Goal: Task Accomplishment & Management: Manage account settings

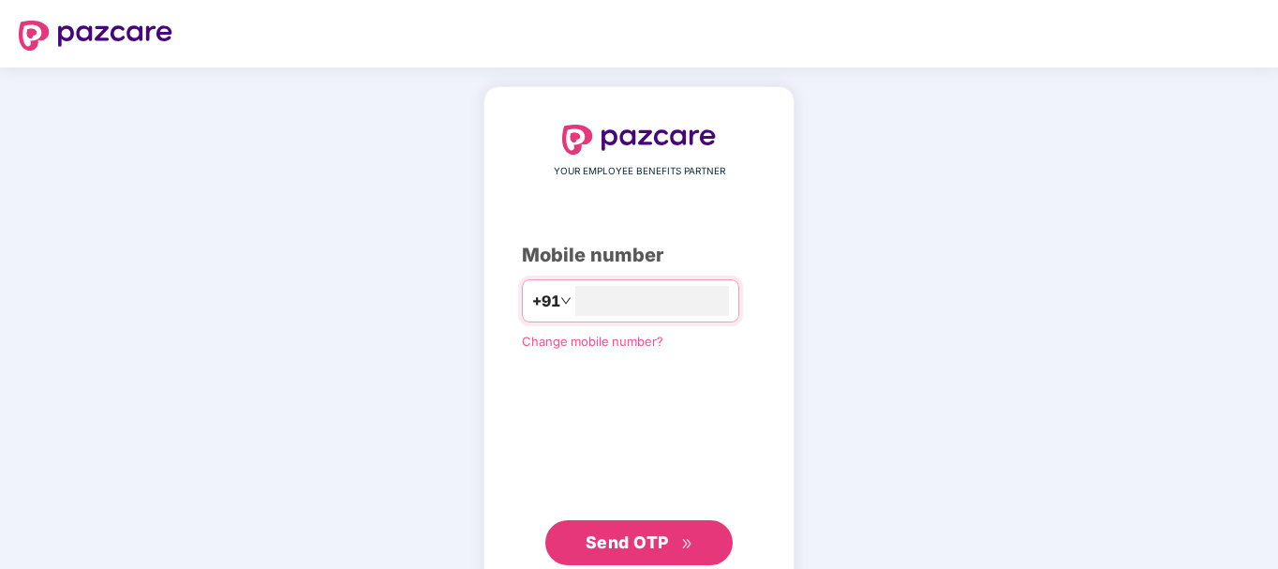
type input "**********"
click at [675, 531] on span "Send OTP" at bounding box center [640, 542] width 108 height 26
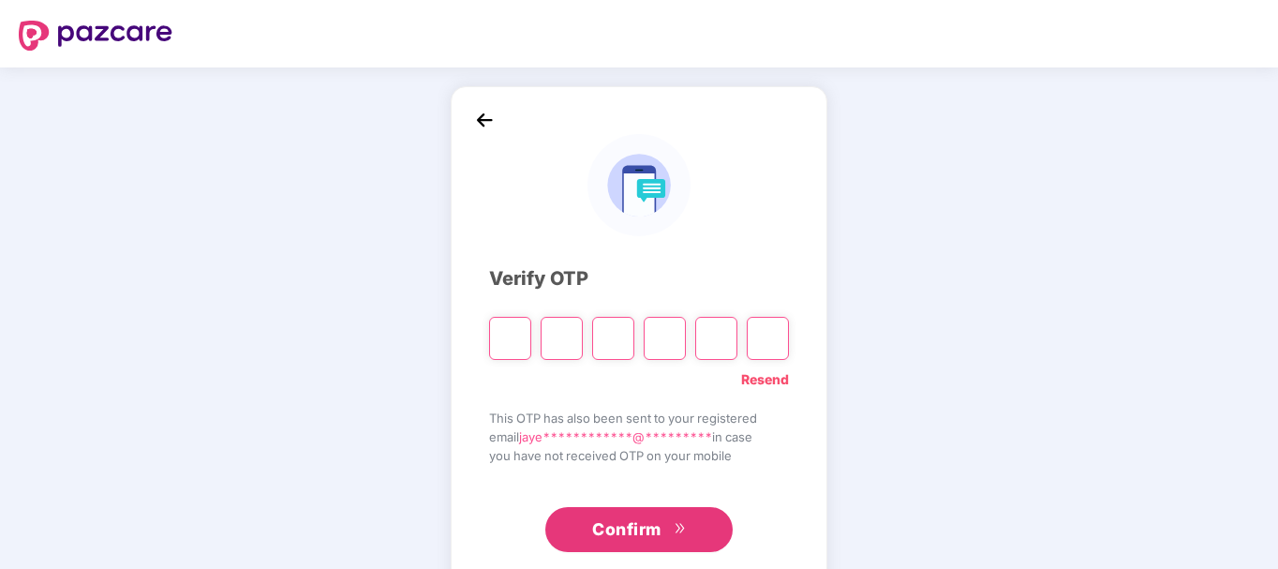
type input "*"
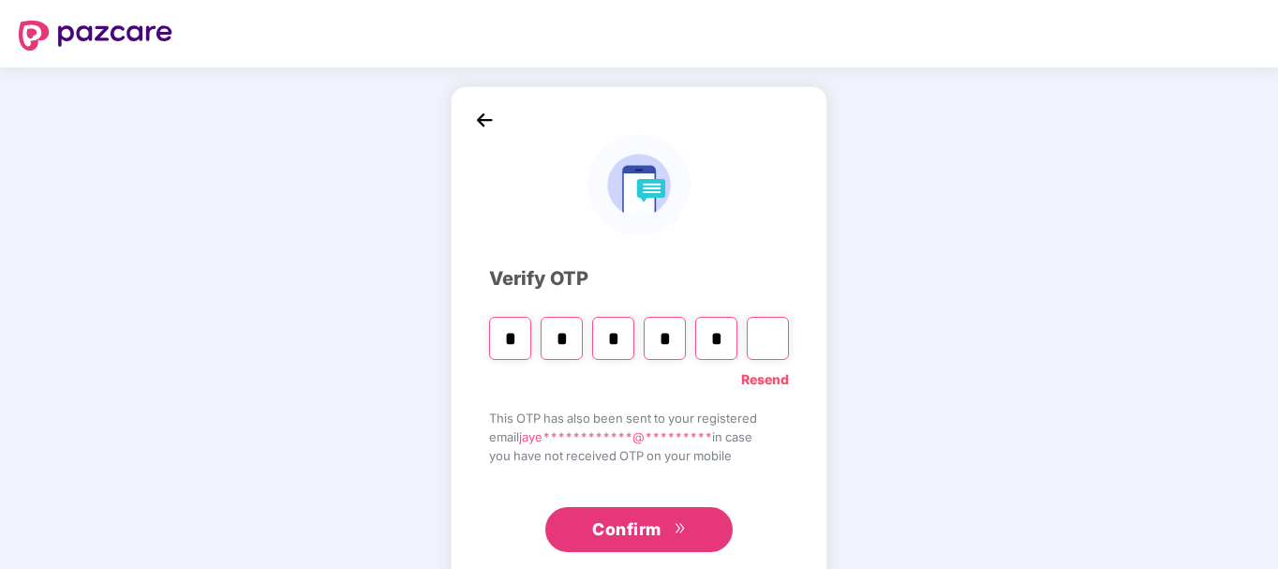
type input "*"
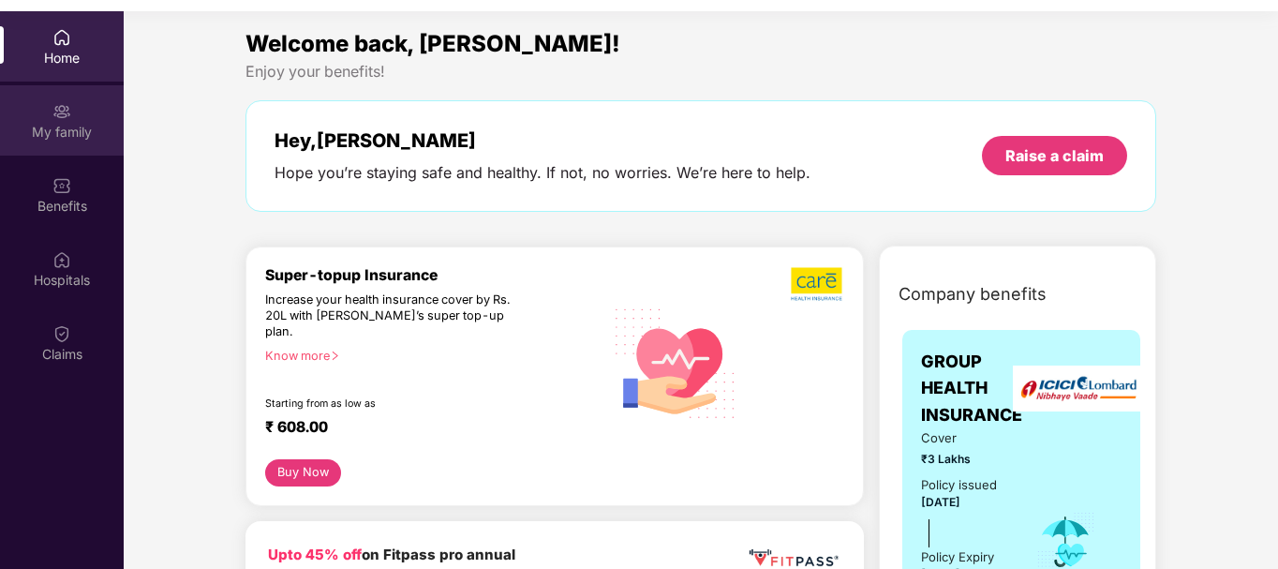
click at [67, 136] on div "My family" at bounding box center [62, 132] width 124 height 19
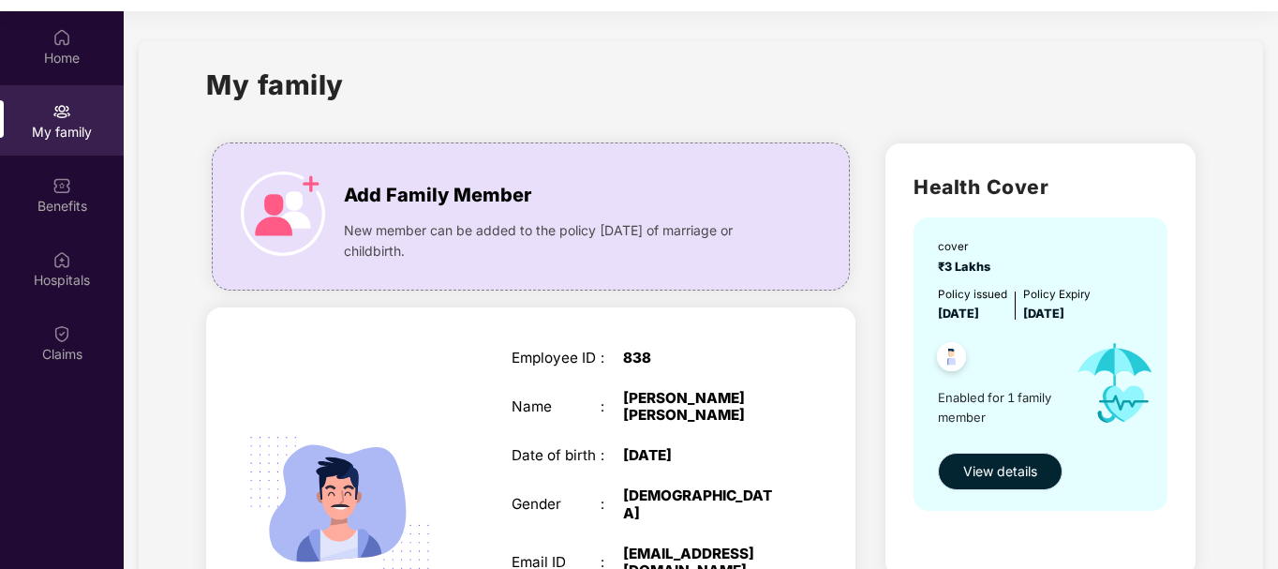
drag, startPoint x: 960, startPoint y: 456, endPoint x: 953, endPoint y: 475, distance: 19.9
click at [960, 456] on button "View details" at bounding box center [1000, 471] width 125 height 37
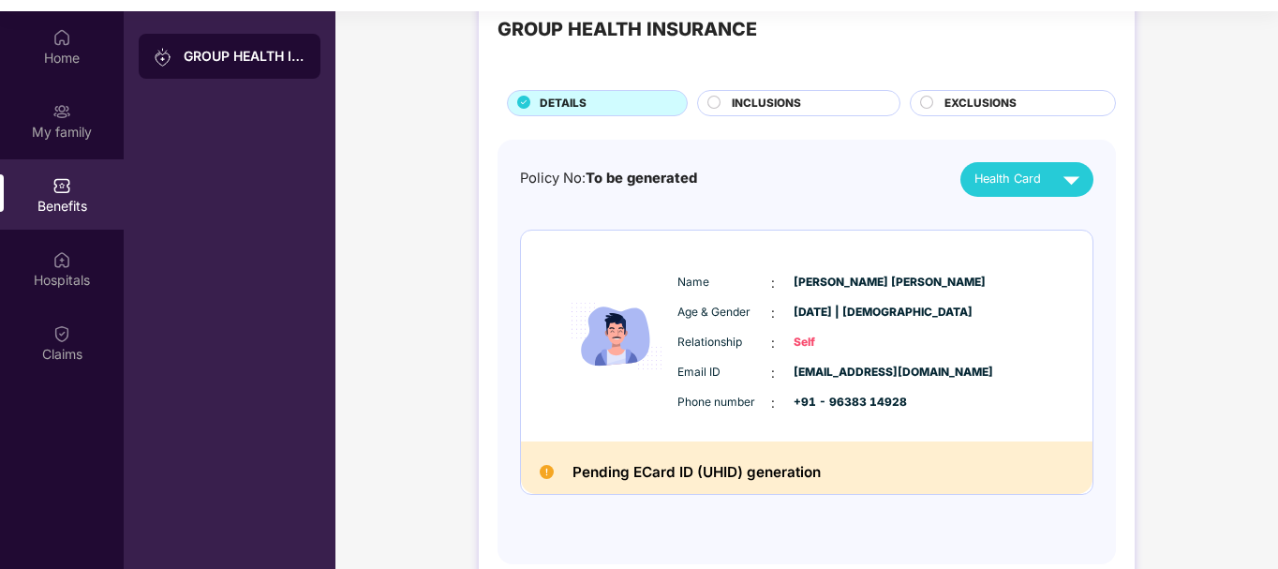
scroll to position [87, 0]
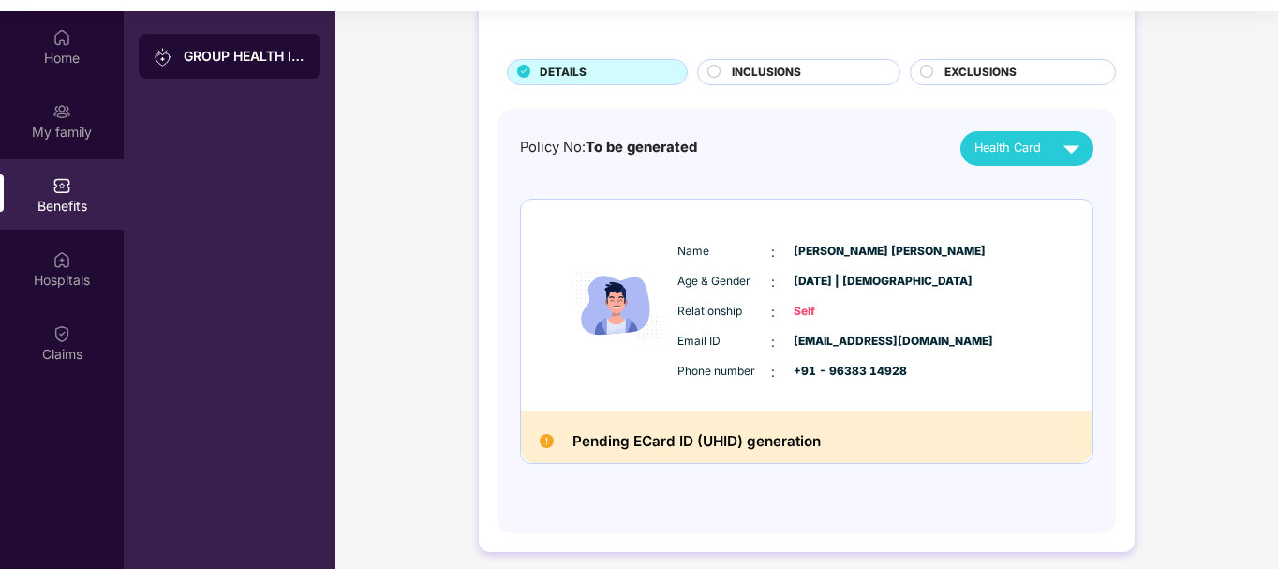
click at [767, 67] on span "INCLUSIONS" at bounding box center [766, 73] width 69 height 18
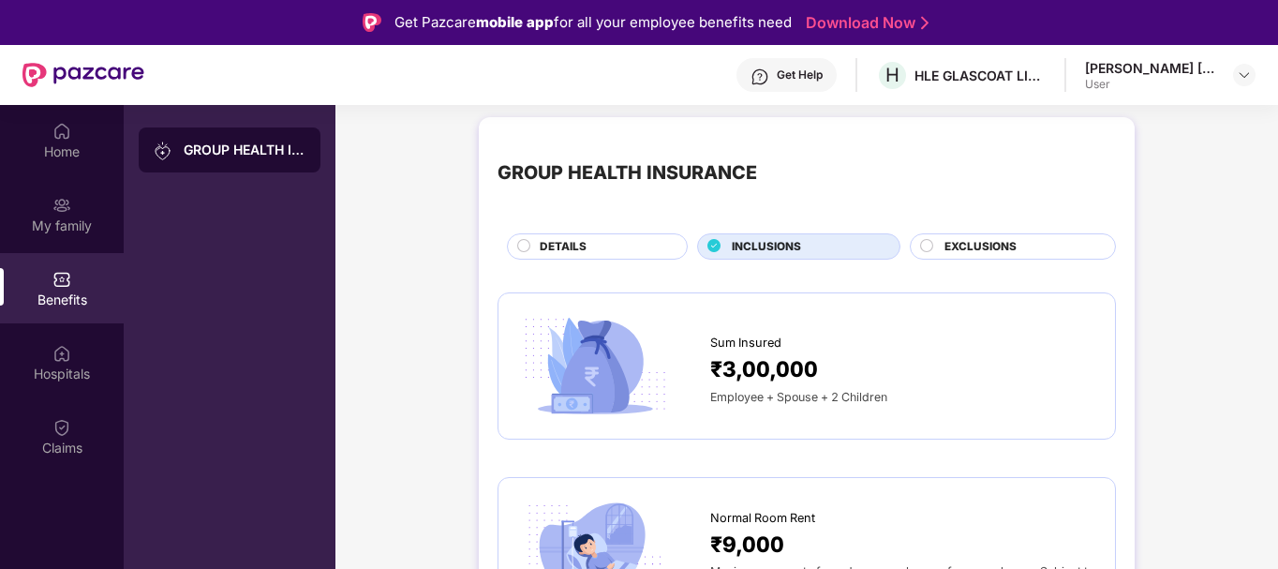
scroll to position [0, 0]
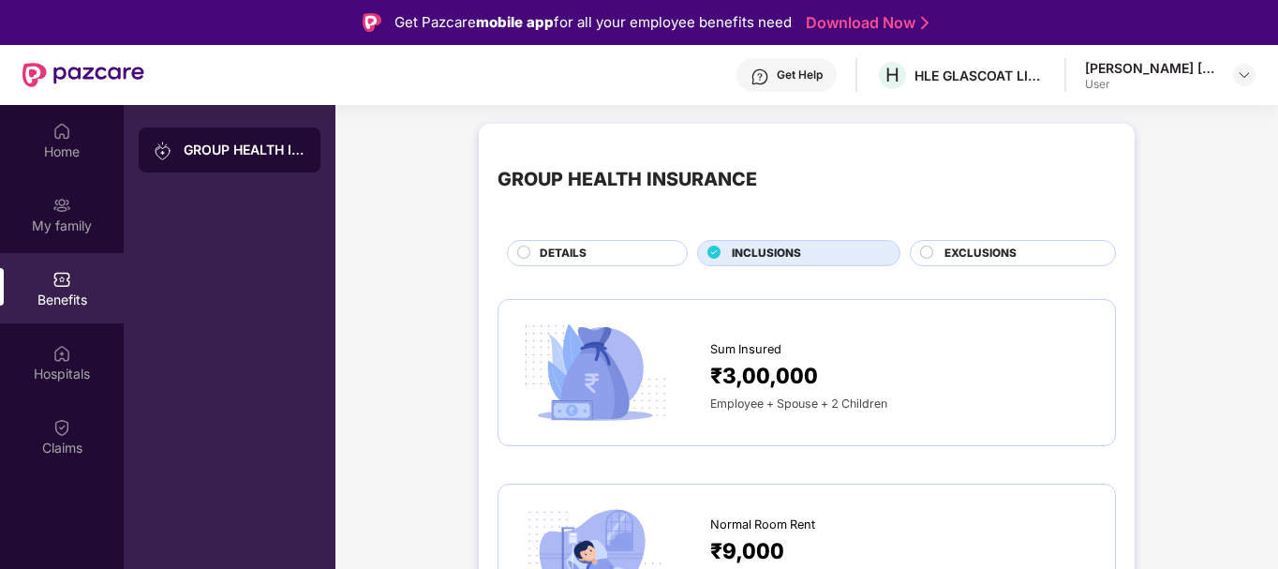
click at [986, 245] on span "EXCLUSIONS" at bounding box center [981, 254] width 72 height 18
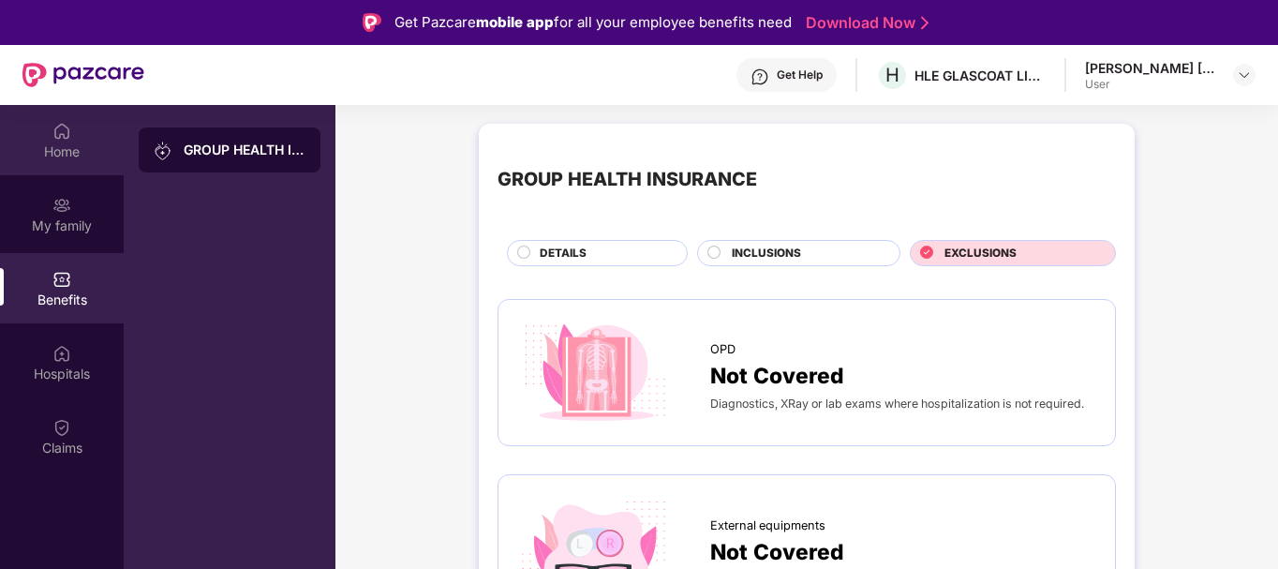
click at [70, 140] on img at bounding box center [61, 131] width 19 height 19
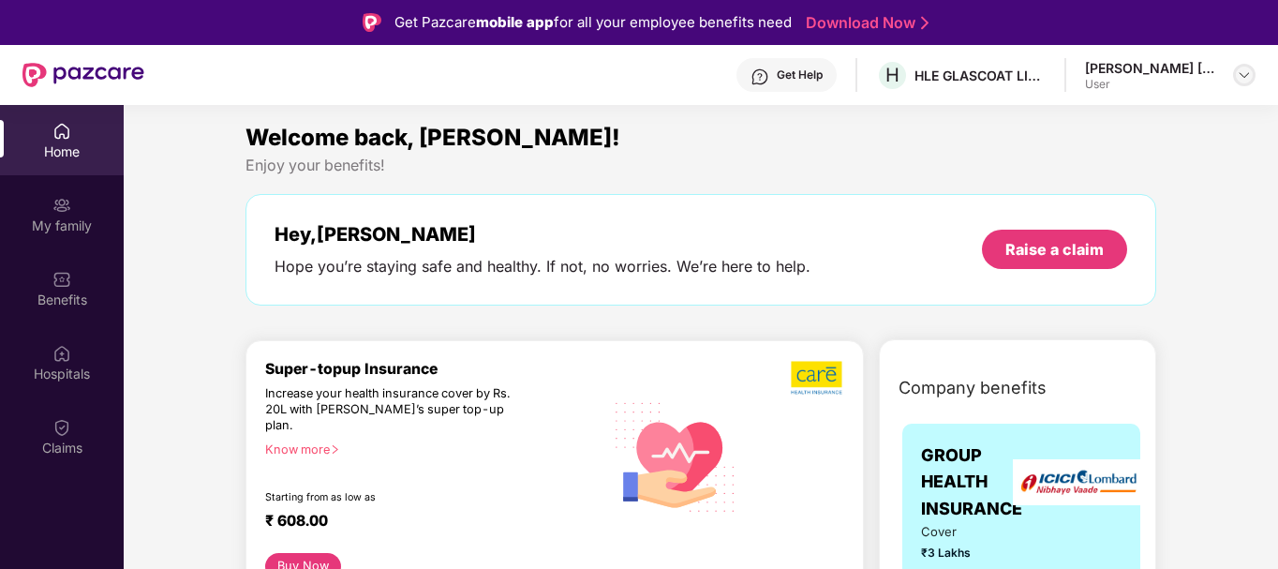
click at [1240, 78] on img at bounding box center [1244, 74] width 15 height 15
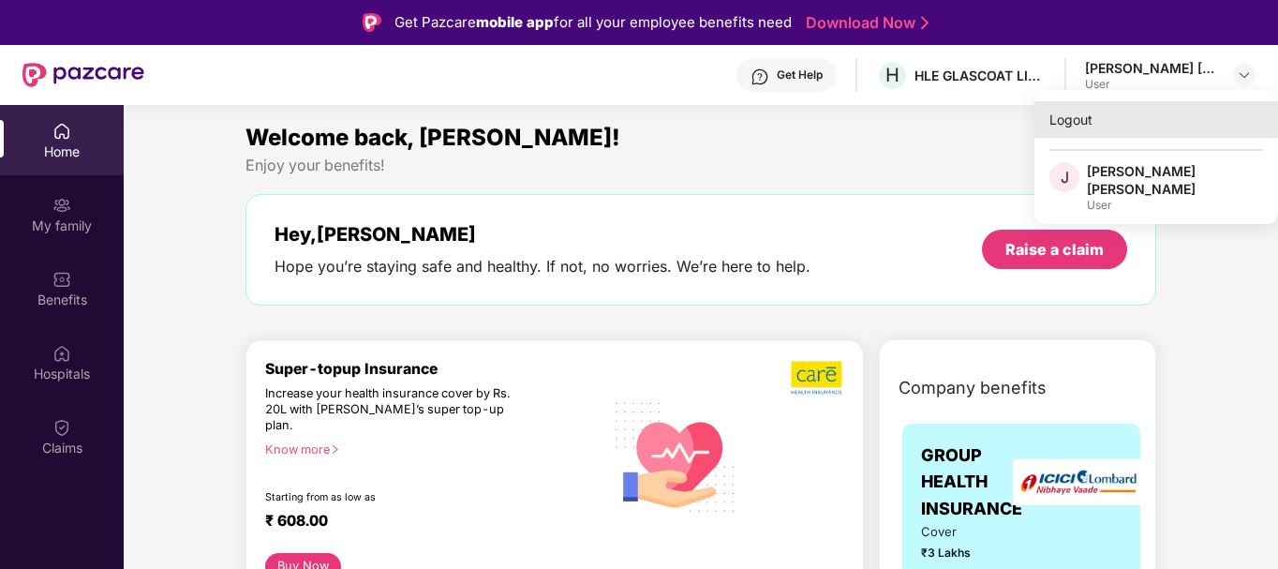
click at [1086, 126] on div "Logout" at bounding box center [1156, 119] width 244 height 37
